Goal: Information Seeking & Learning: Check status

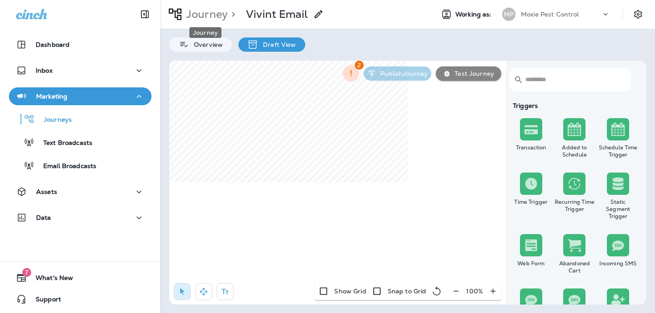
click at [208, 16] on p "Journey" at bounding box center [205, 14] width 45 height 13
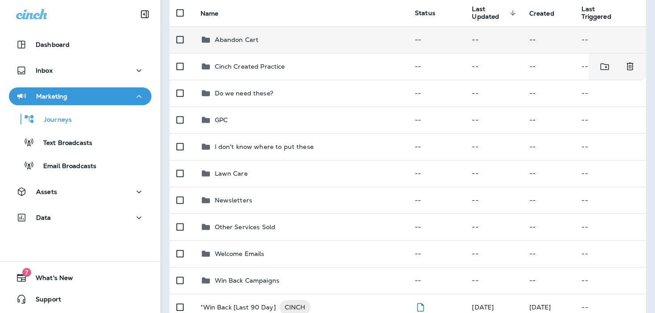
scroll to position [106, 0]
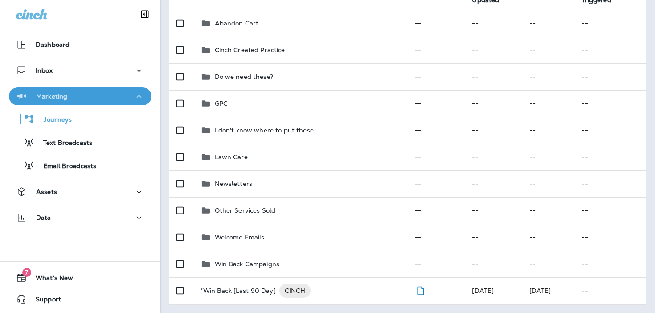
click at [97, 94] on div "Marketing" at bounding box center [80, 96] width 128 height 11
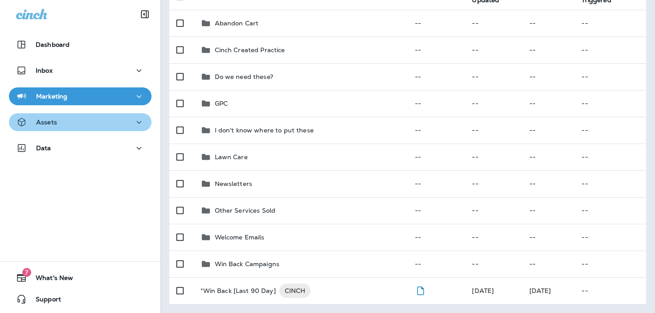
click at [89, 121] on div "Assets" at bounding box center [80, 122] width 128 height 11
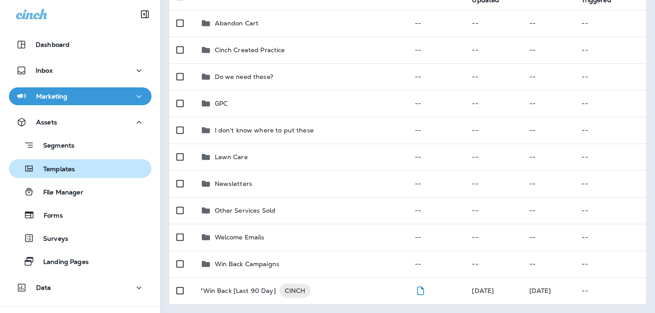
click at [79, 173] on div "Templates" at bounding box center [79, 168] width 135 height 13
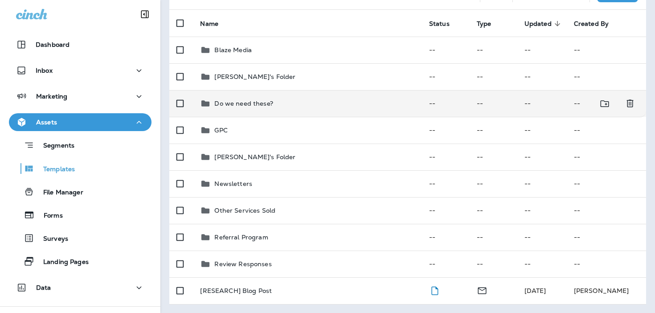
scroll to position [80, 0]
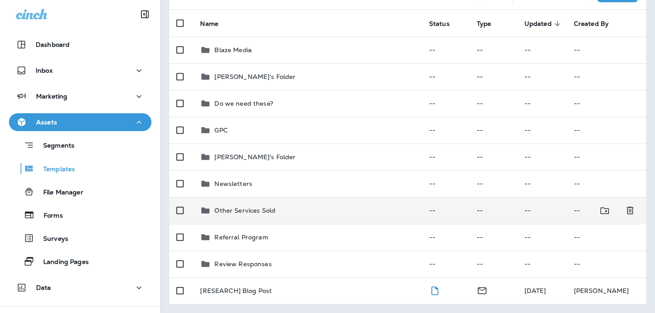
click at [255, 211] on p "Other Services Sold" at bounding box center [244, 210] width 61 height 7
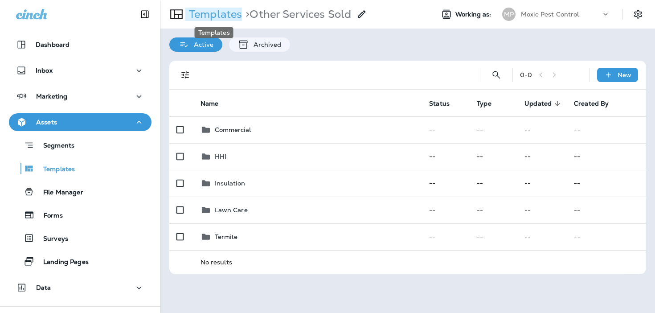
click at [221, 14] on p "Templates" at bounding box center [213, 14] width 57 height 13
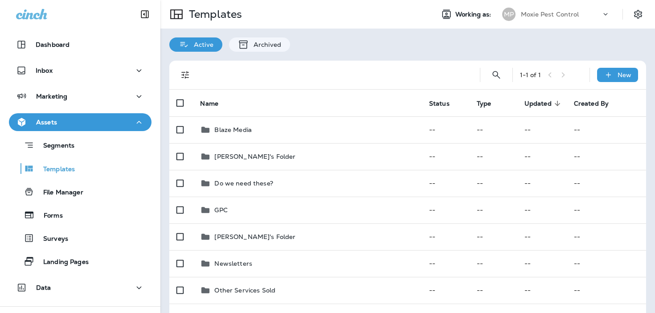
scroll to position [80, 0]
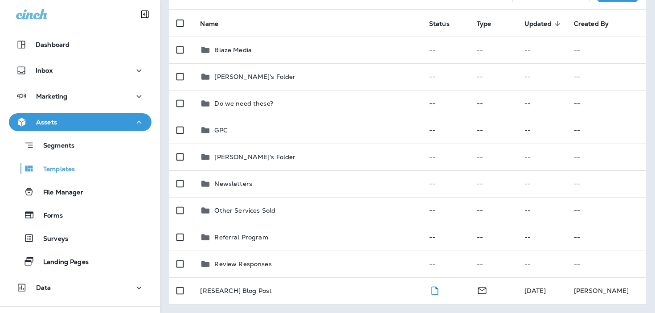
click at [90, 121] on div "Assets" at bounding box center [80, 122] width 128 height 11
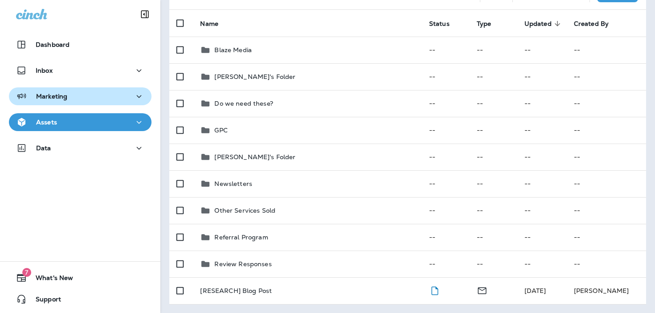
click at [90, 100] on div "Marketing" at bounding box center [80, 96] width 128 height 11
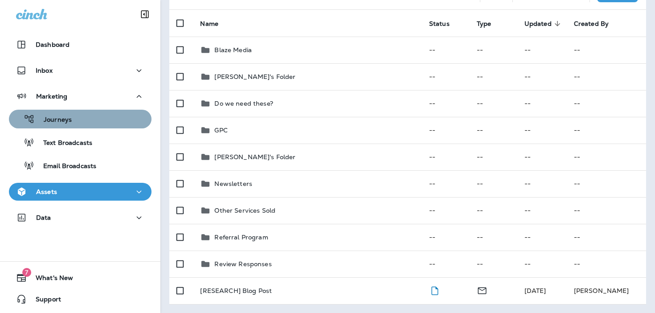
click at [86, 121] on div "Journeys" at bounding box center [79, 118] width 135 height 13
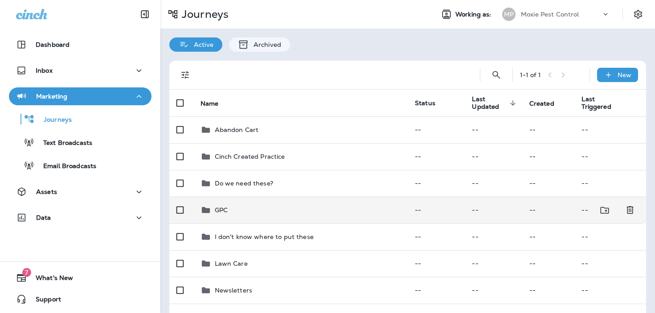
scroll to position [106, 0]
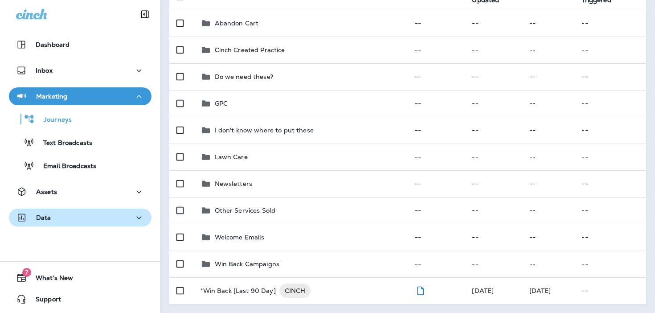
click at [131, 216] on div "Data" at bounding box center [80, 217] width 128 height 11
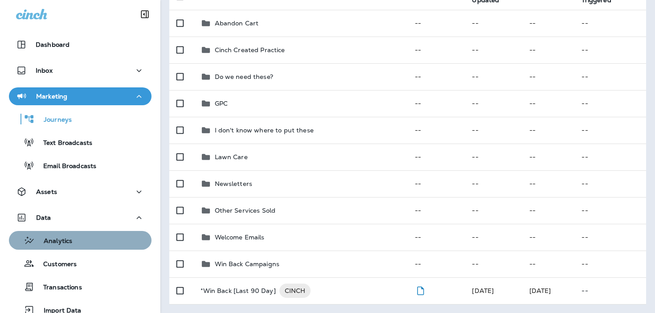
click at [115, 239] on div "Analytics" at bounding box center [79, 239] width 135 height 13
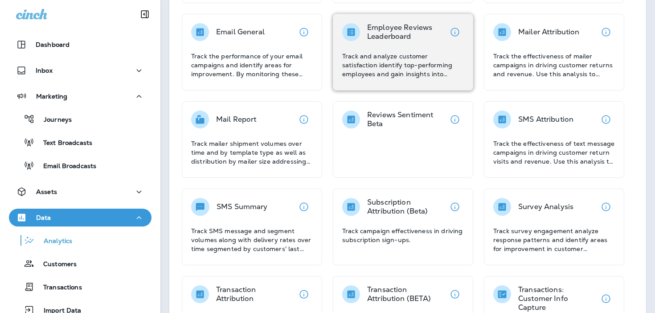
scroll to position [200, 0]
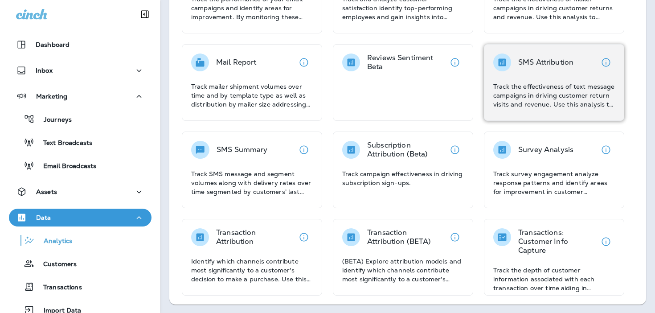
click at [537, 59] on p "SMS Attribution" at bounding box center [545, 62] width 55 height 9
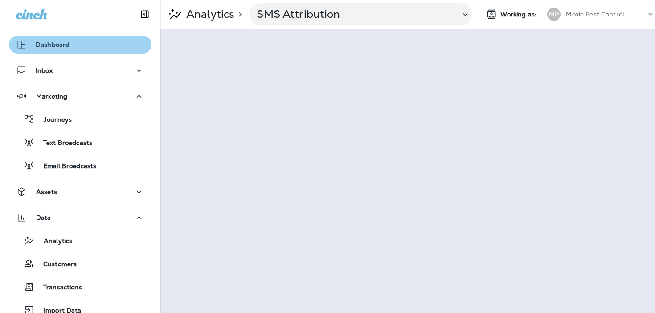
click at [120, 51] on button "Dashboard" at bounding box center [80, 45] width 143 height 18
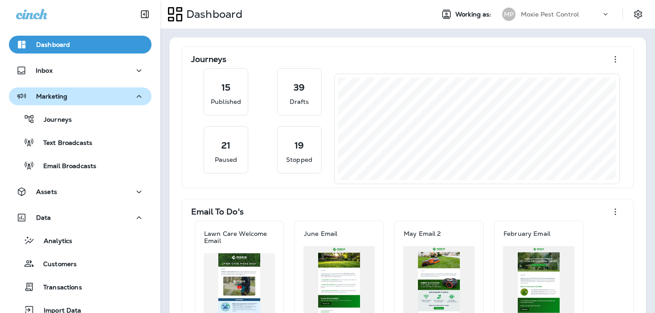
click at [125, 101] on div "Marketing" at bounding box center [80, 96] width 128 height 11
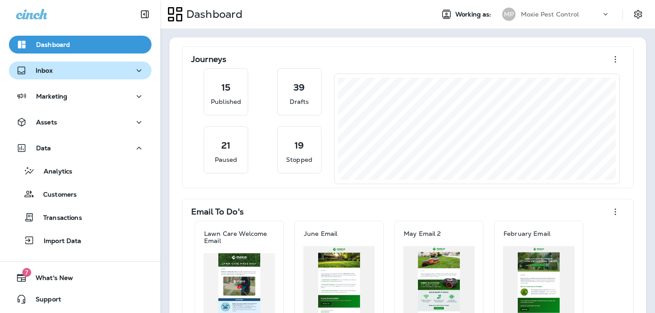
click at [116, 77] on button "Inbox" at bounding box center [80, 70] width 143 height 18
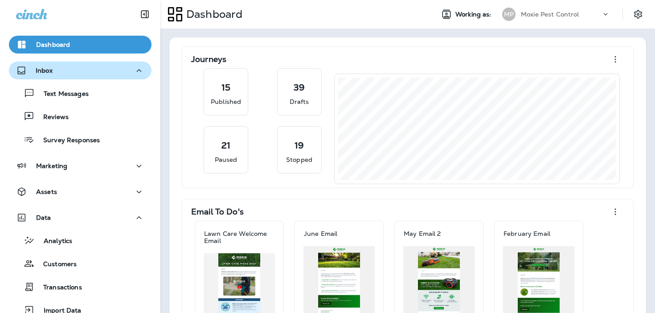
click at [116, 77] on button "Inbox" at bounding box center [80, 70] width 143 height 18
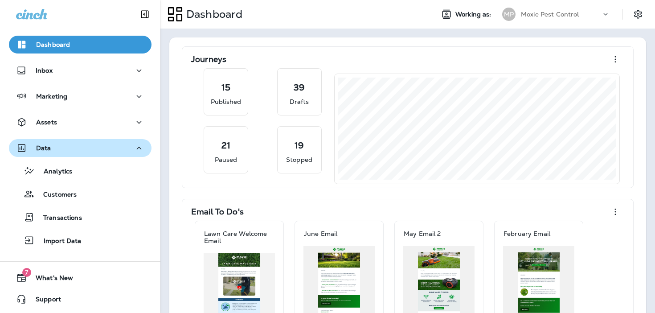
click at [109, 148] on div "Data" at bounding box center [80, 148] width 128 height 11
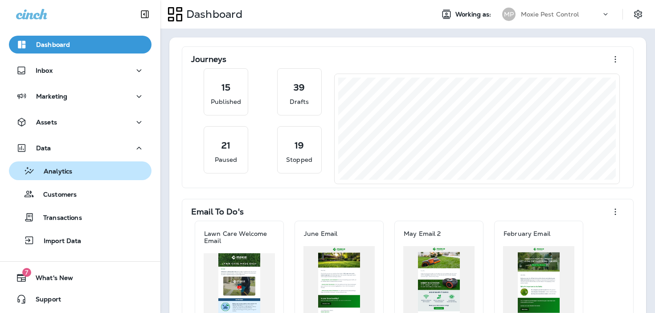
click at [106, 174] on div "Analytics" at bounding box center [79, 170] width 135 height 13
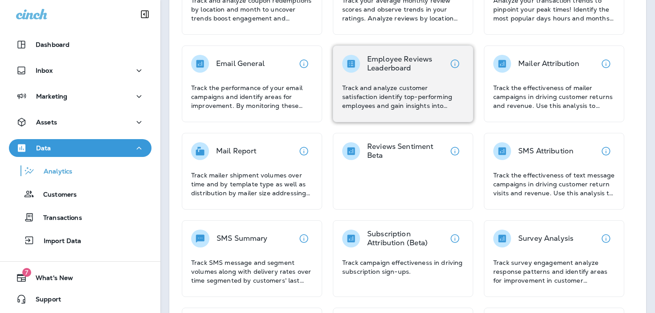
scroll to position [135, 0]
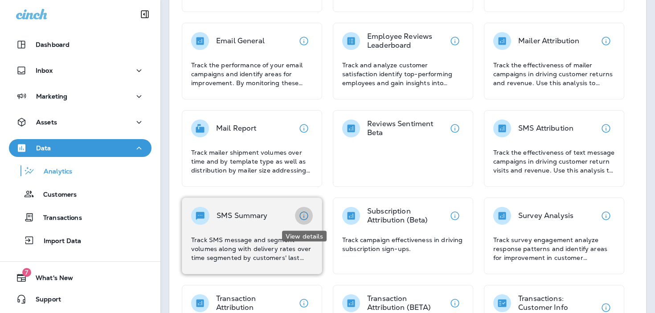
click at [298, 218] on button "View details" at bounding box center [304, 216] width 18 height 18
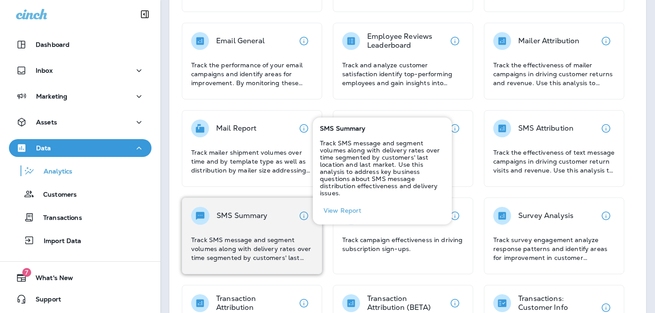
click at [282, 223] on div "SMS Summary" at bounding box center [252, 216] width 122 height 18
